Goal: Task Accomplishment & Management: Use online tool/utility

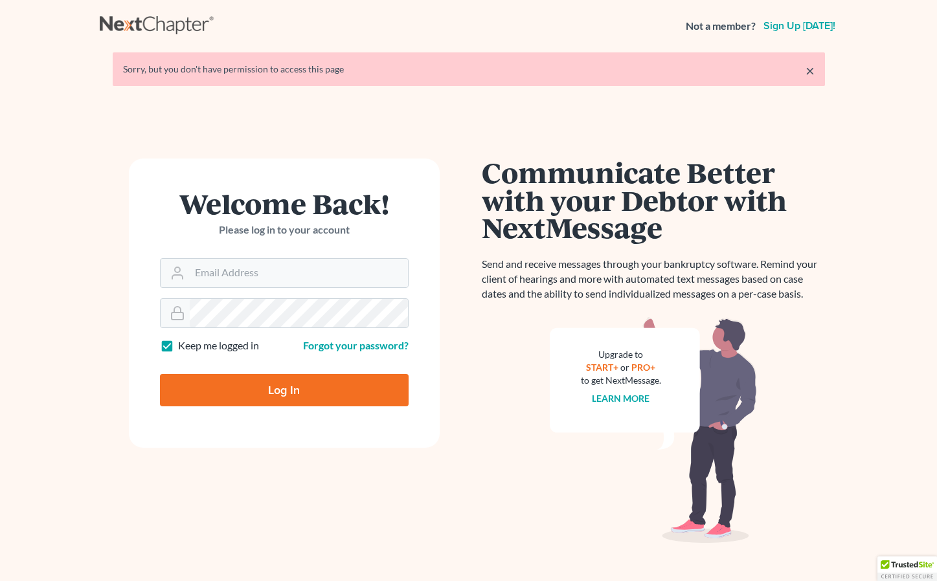
scroll to position [14, 0]
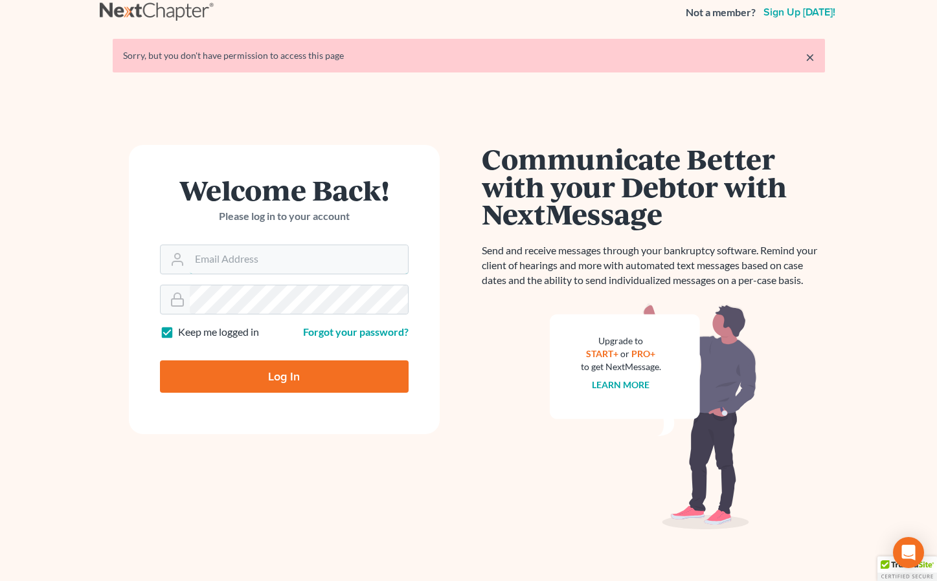
type input "[EMAIL_ADDRESS][DOMAIN_NAME]"
click at [230, 370] on input "Log In" at bounding box center [284, 377] width 249 height 32
type input "Thinking..."
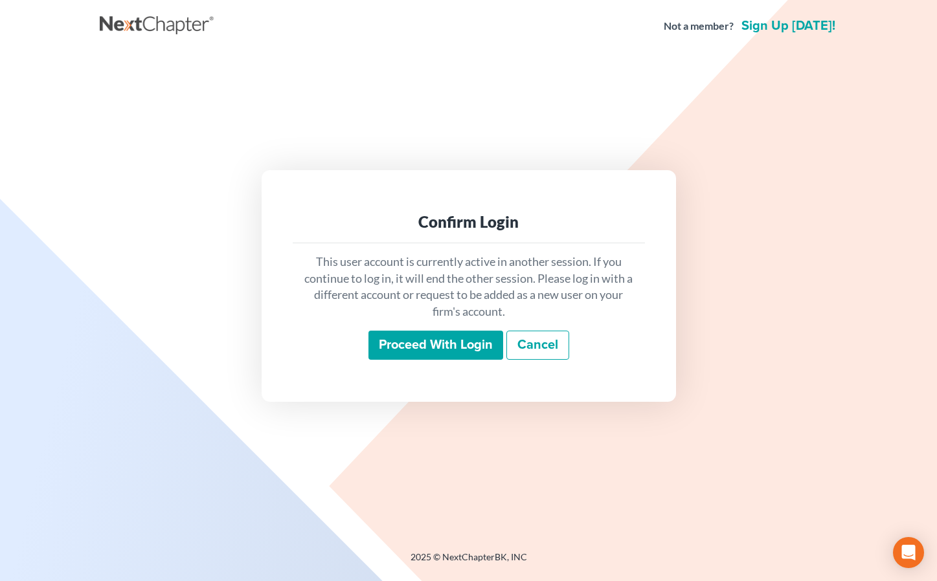
click at [401, 342] on input "Proceed with login" at bounding box center [435, 346] width 135 height 30
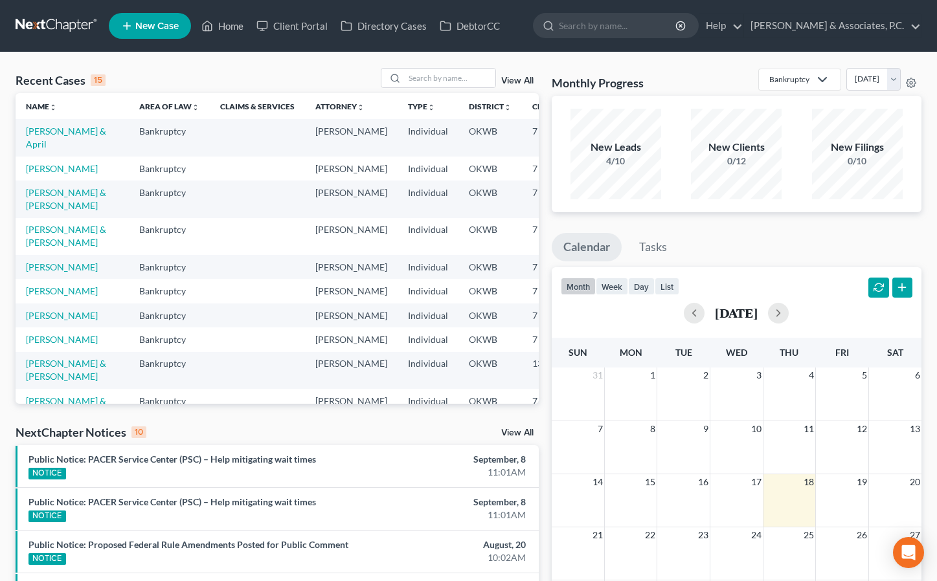
click at [45, 138] on td "[PERSON_NAME] & April" at bounding box center [72, 137] width 113 height 37
click at [40, 129] on link "[PERSON_NAME] & April" at bounding box center [66, 138] width 80 height 24
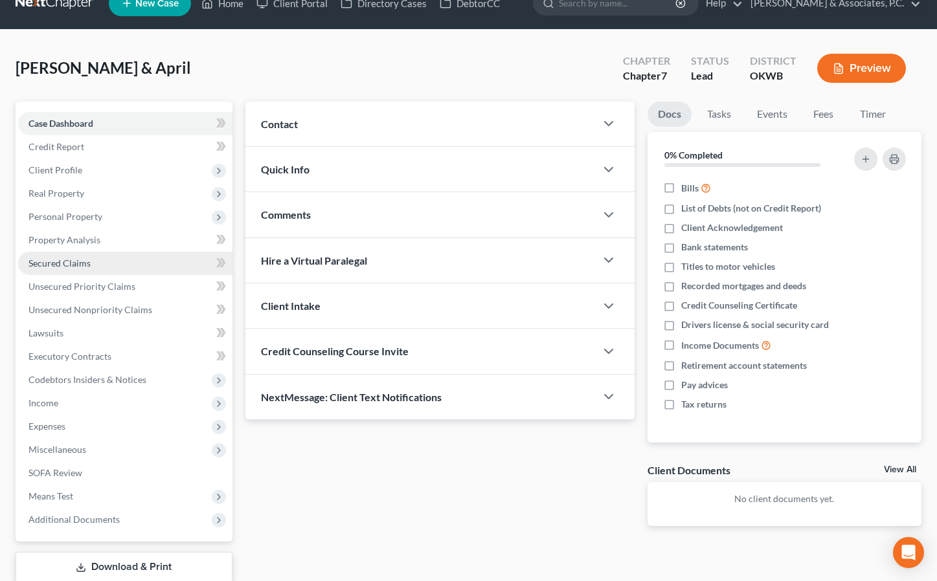
scroll to position [25, 0]
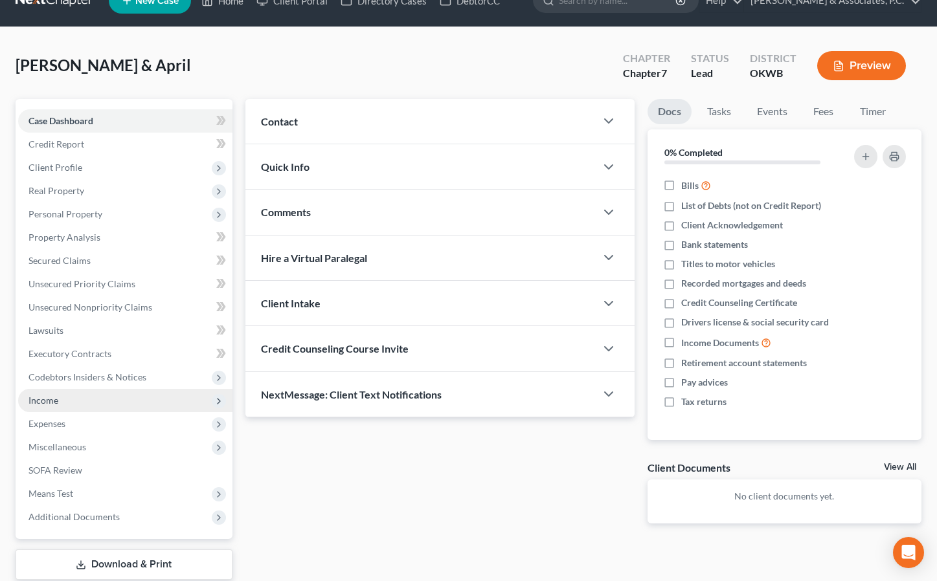
click at [78, 396] on span "Income" at bounding box center [125, 400] width 214 height 23
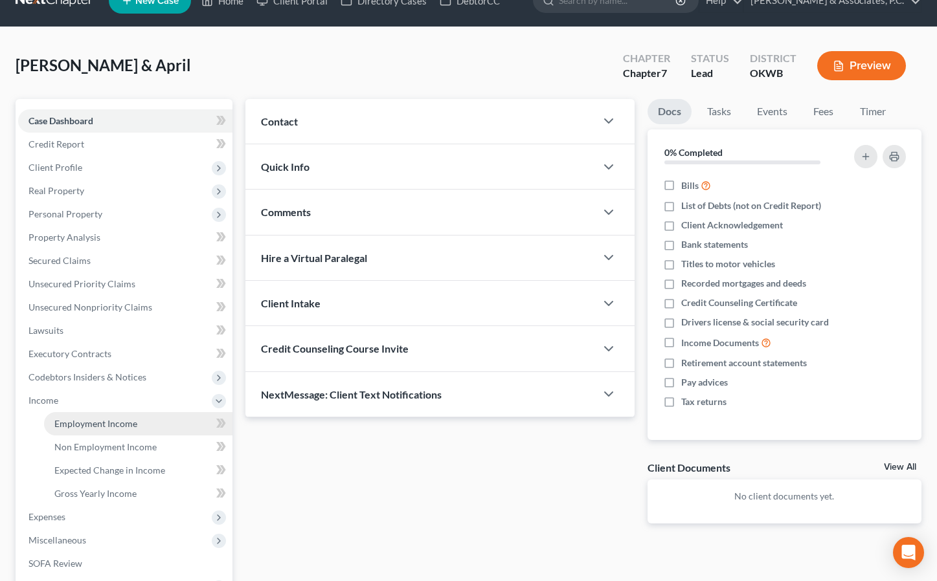
click at [96, 421] on span "Employment Income" at bounding box center [95, 423] width 83 height 11
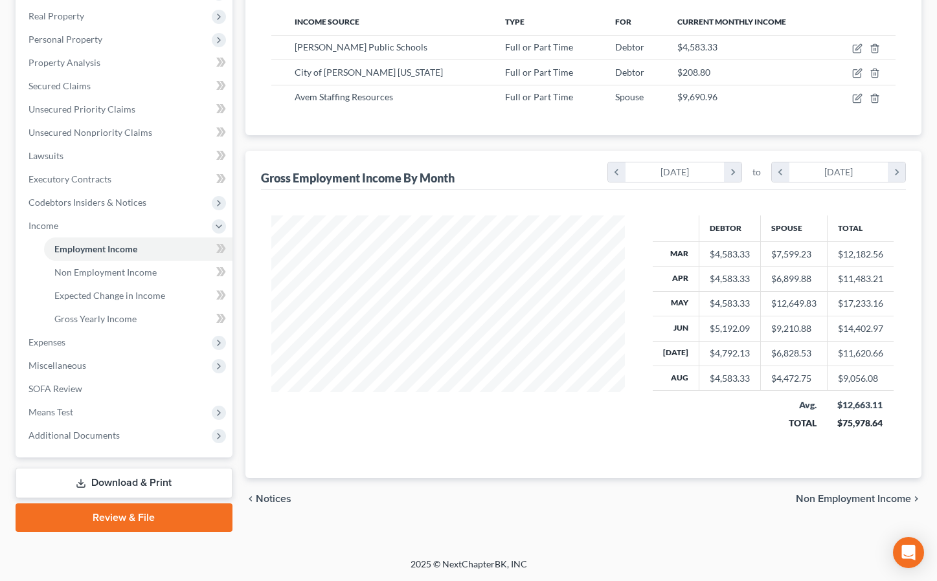
scroll to position [200, 0]
click at [97, 337] on span "Expenses" at bounding box center [125, 342] width 214 height 23
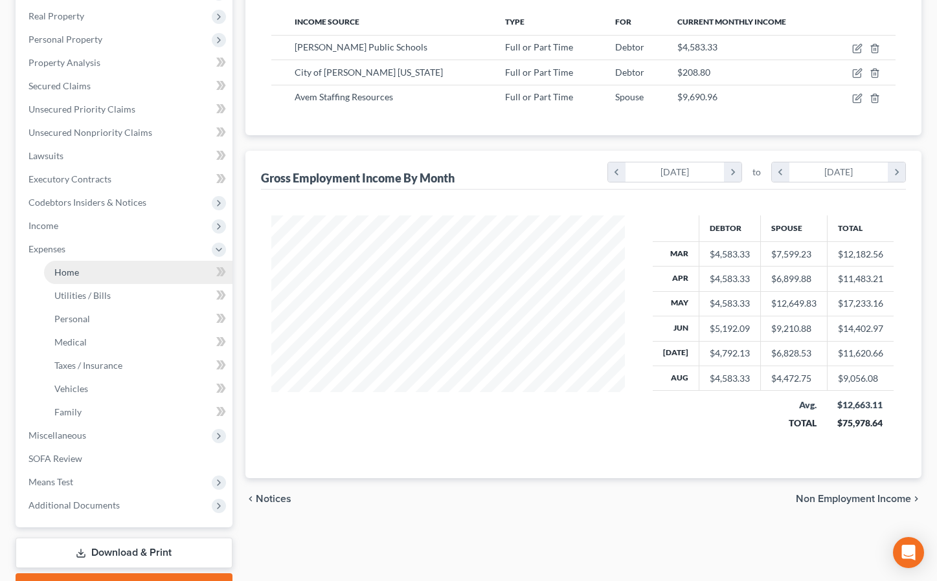
click at [67, 273] on span "Home" at bounding box center [66, 272] width 25 height 11
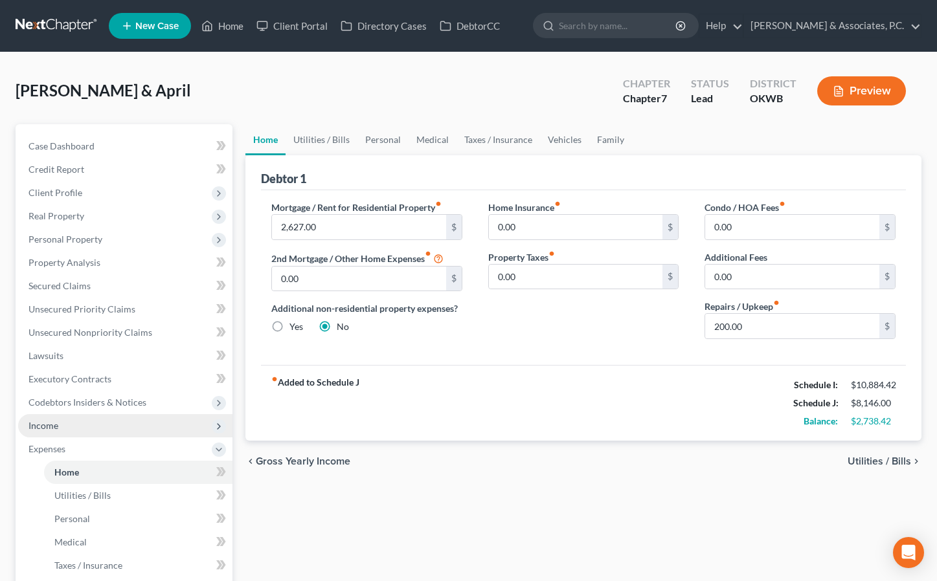
click at [63, 423] on span "Income" at bounding box center [125, 425] width 214 height 23
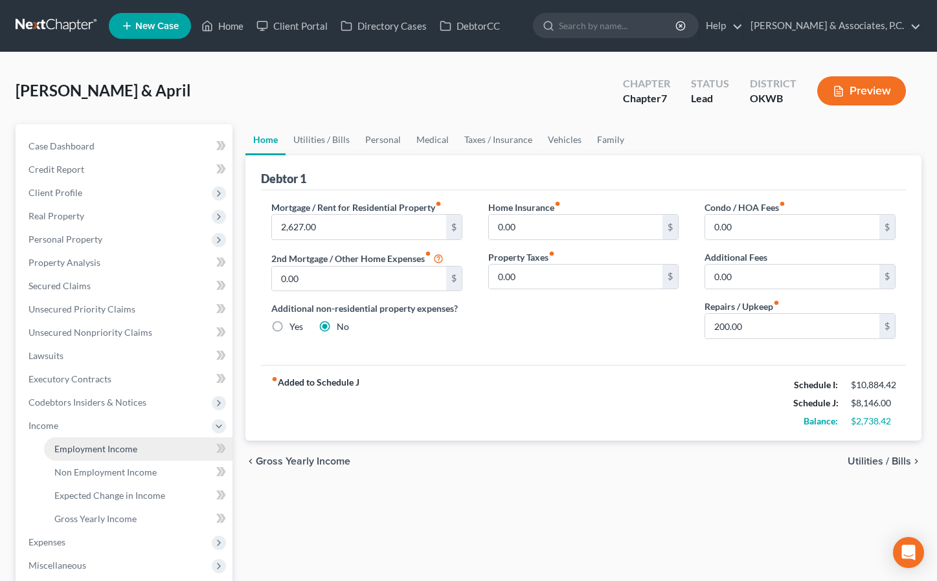
click at [89, 451] on span "Employment Income" at bounding box center [95, 448] width 83 height 11
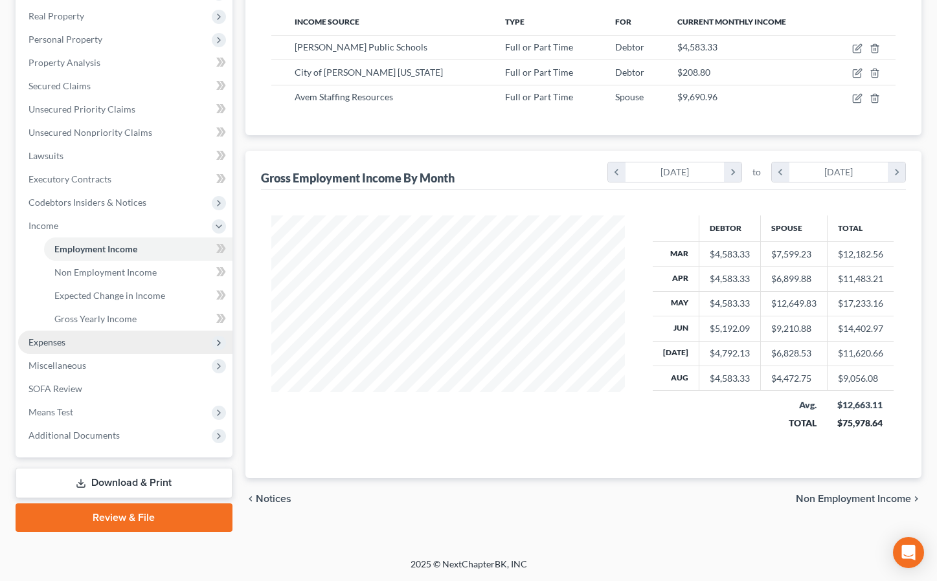
scroll to position [200, 0]
click at [74, 337] on span "Expenses" at bounding box center [125, 342] width 214 height 23
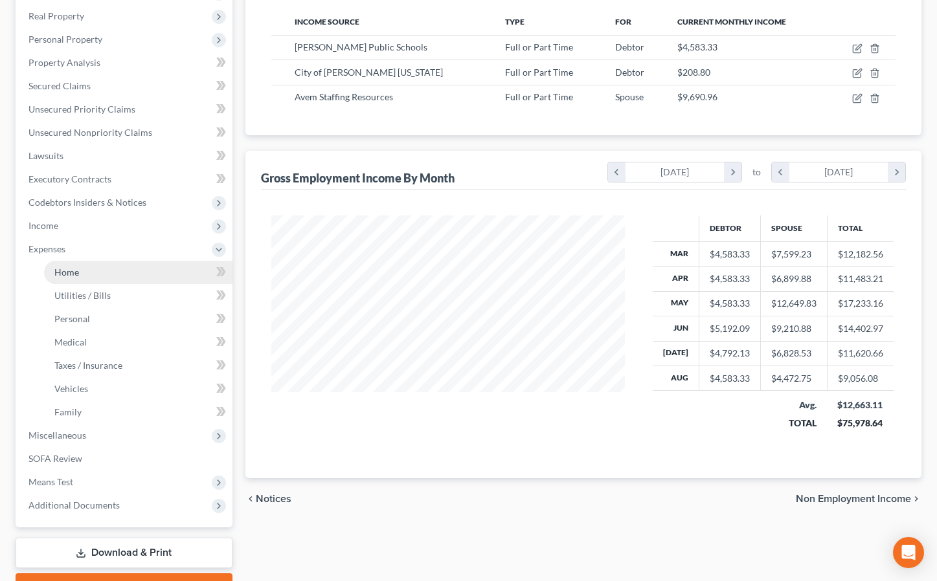
click at [91, 273] on link "Home" at bounding box center [138, 272] width 188 height 23
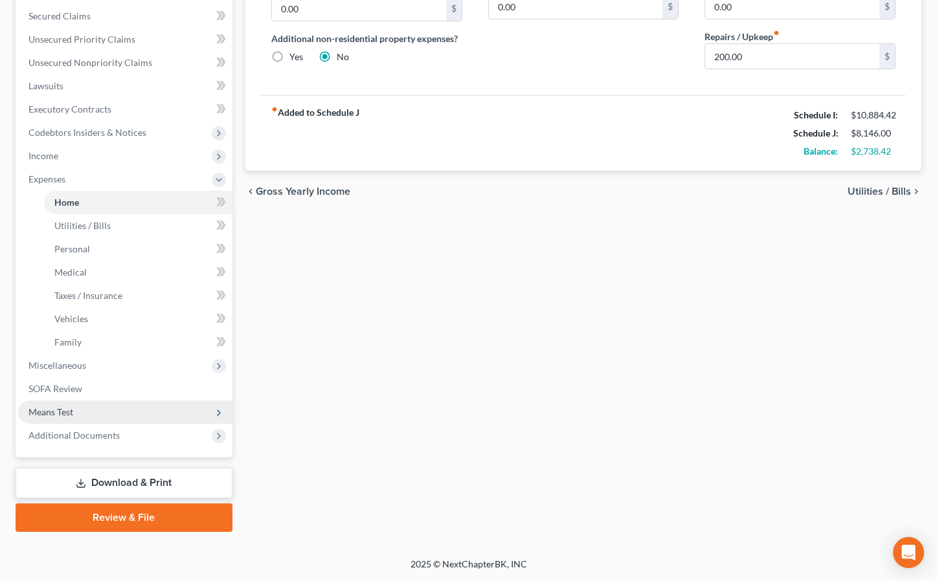
scroll to position [270, 0]
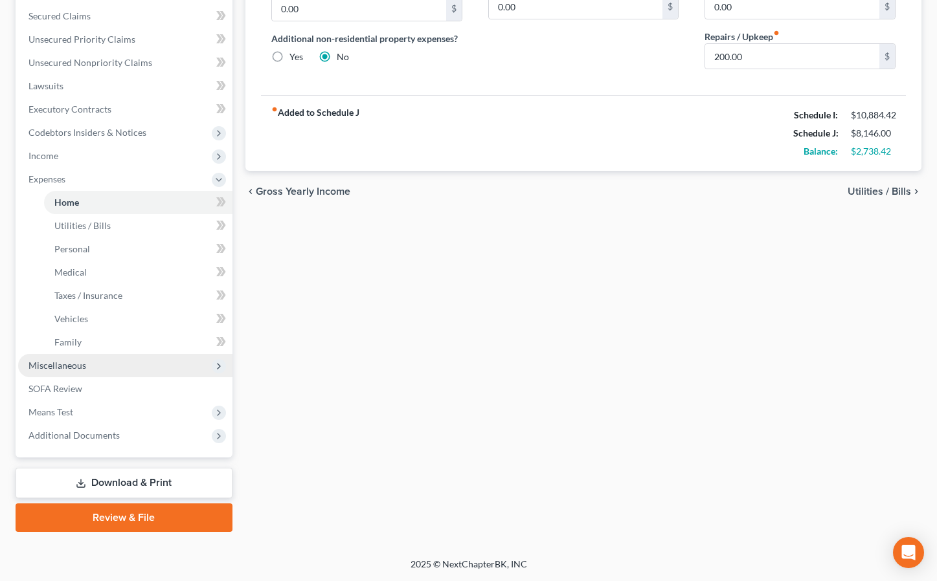
click at [81, 361] on span "Miscellaneous" at bounding box center [57, 365] width 58 height 11
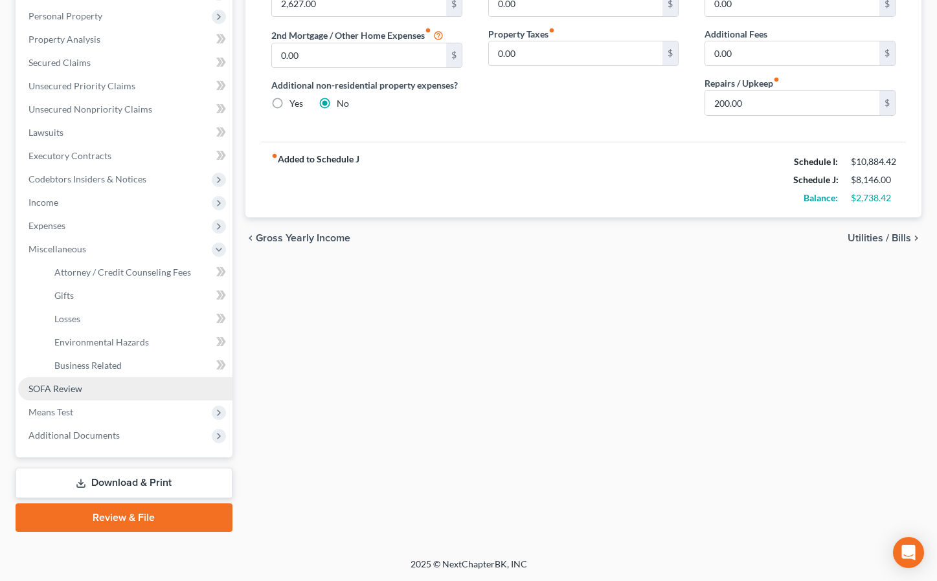
scroll to position [223, 0]
click at [122, 267] on span "Attorney / Credit Counseling Fees" at bounding box center [122, 272] width 137 height 11
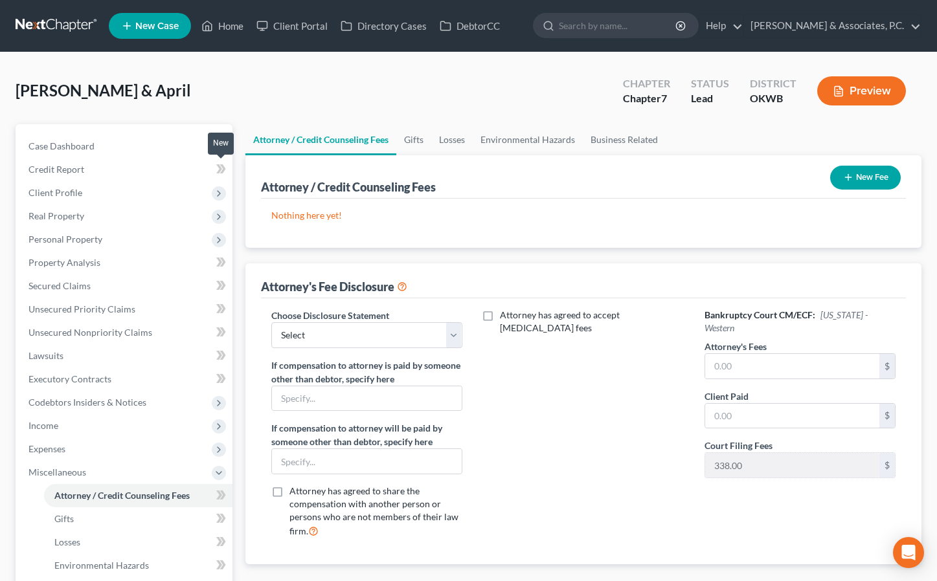
scroll to position [0, 1]
click at [216, 163] on icon at bounding box center [221, 169] width 10 height 16
click at [227, 109] on div "Bennett, Aaron & April Upgraded Chapter Chapter 7 Status Lead District OKWB Pre…" at bounding box center [469, 96] width 906 height 56
click at [219, 169] on icon at bounding box center [219, 168] width 6 height 9
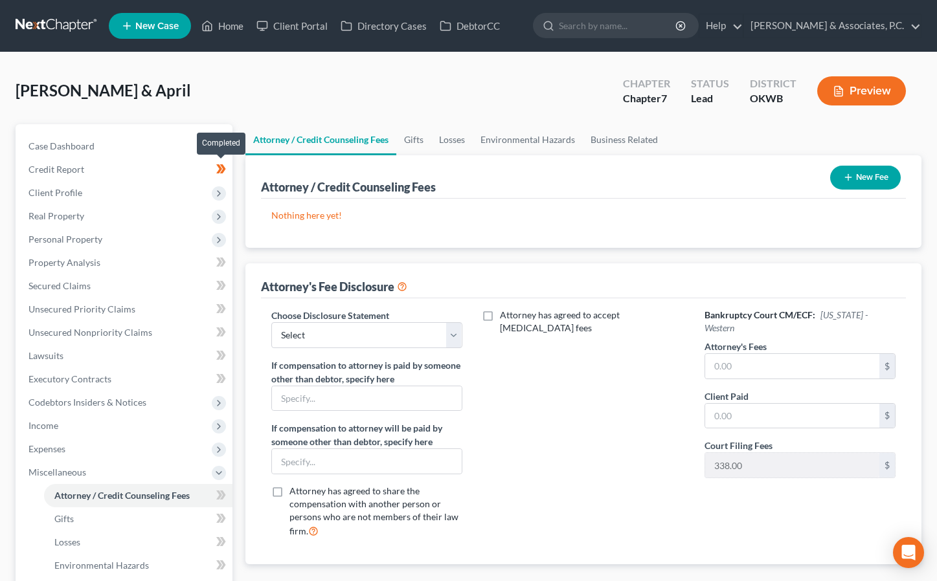
click at [219, 169] on icon at bounding box center [219, 168] width 6 height 9
click at [220, 147] on icon at bounding box center [219, 145] width 6 height 9
drag, startPoint x: 225, startPoint y: 144, endPoint x: 223, endPoint y: 153, distance: 8.8
click at [225, 144] on icon at bounding box center [221, 146] width 10 height 16
click at [220, 167] on icon at bounding box center [219, 168] width 6 height 9
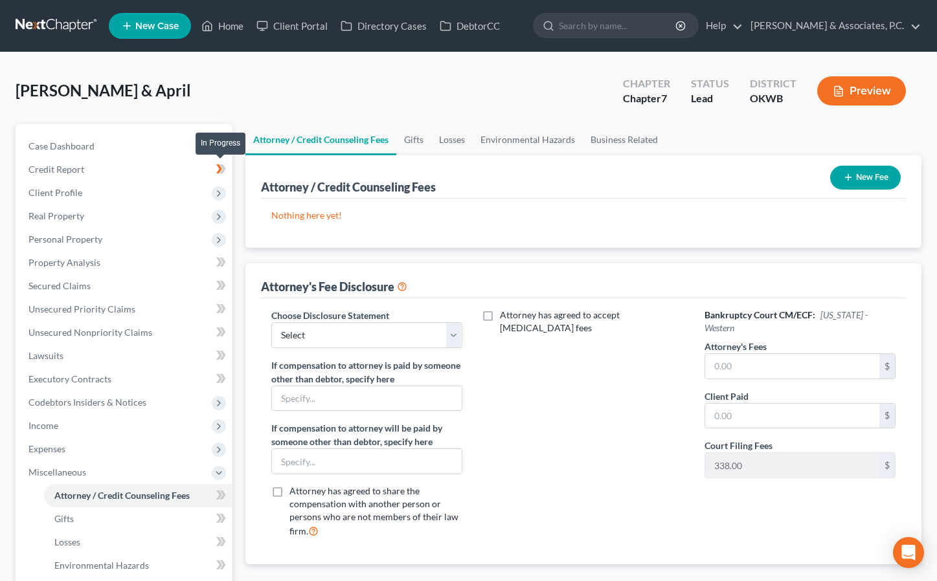
click at [225, 169] on icon at bounding box center [222, 168] width 6 height 9
click at [219, 28] on link "Home" at bounding box center [222, 25] width 55 height 23
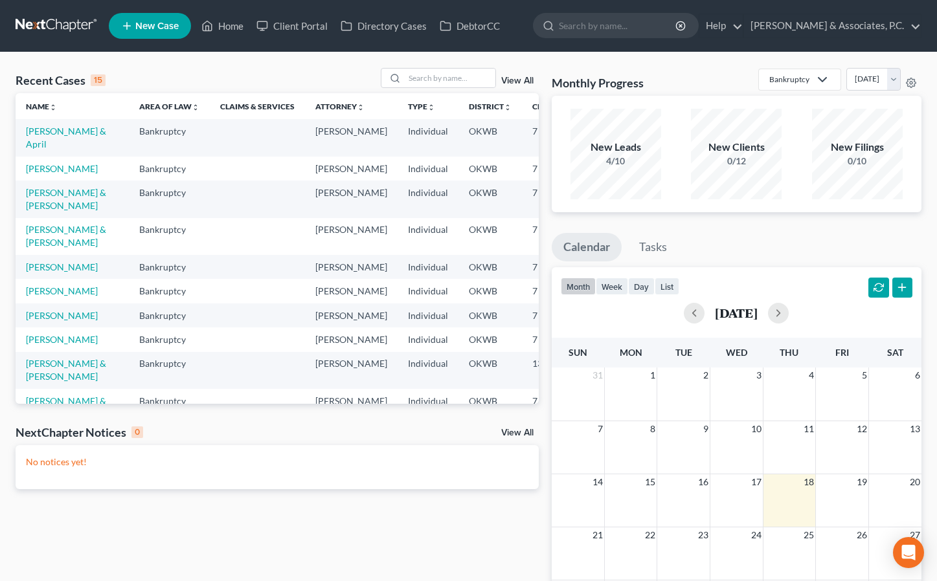
scroll to position [0, 2]
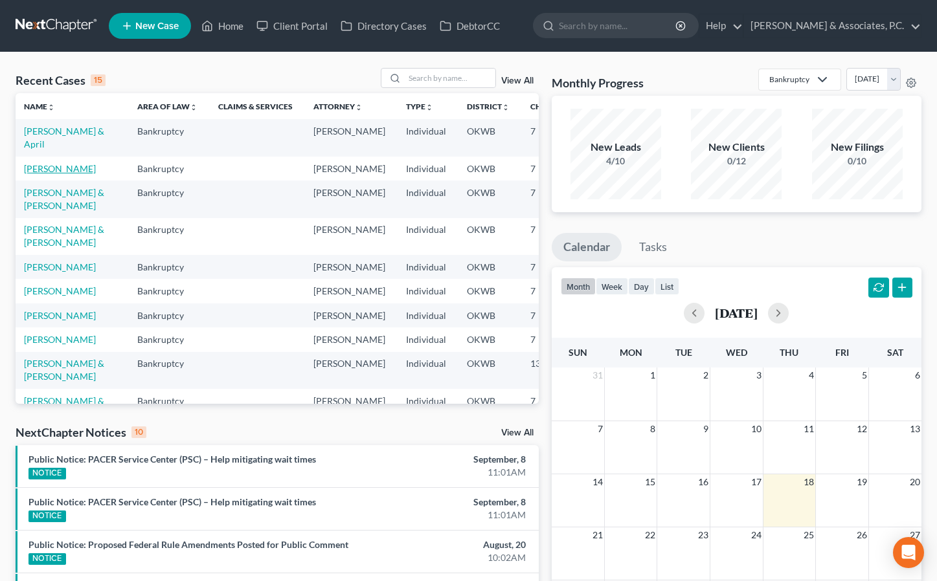
click at [34, 174] on link "Peery, Chisten" at bounding box center [60, 168] width 72 height 11
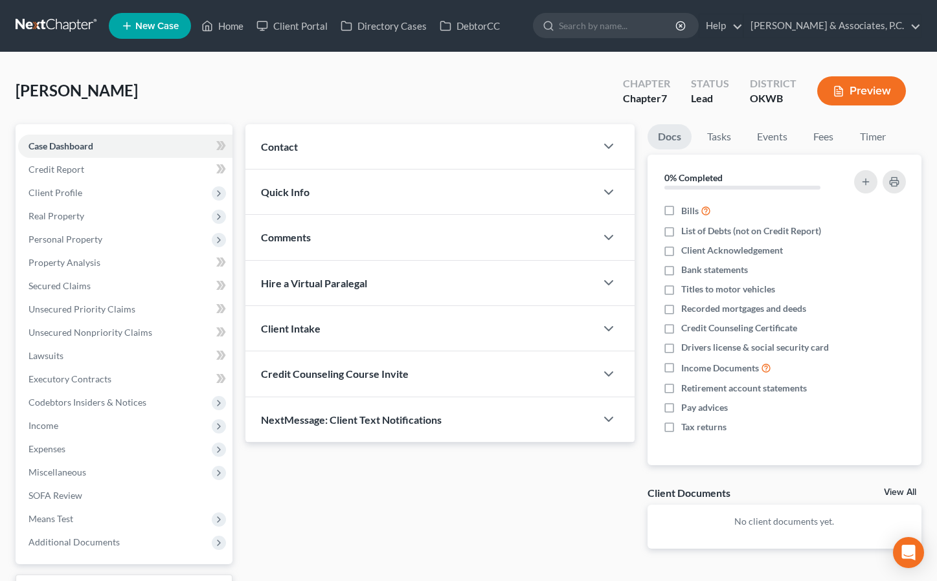
click at [294, 87] on div "Peery, Chisten Upgraded Chapter Chapter 7 Status Lead District OKWB Preview" at bounding box center [469, 96] width 906 height 56
